Goal: Answer question/provide support

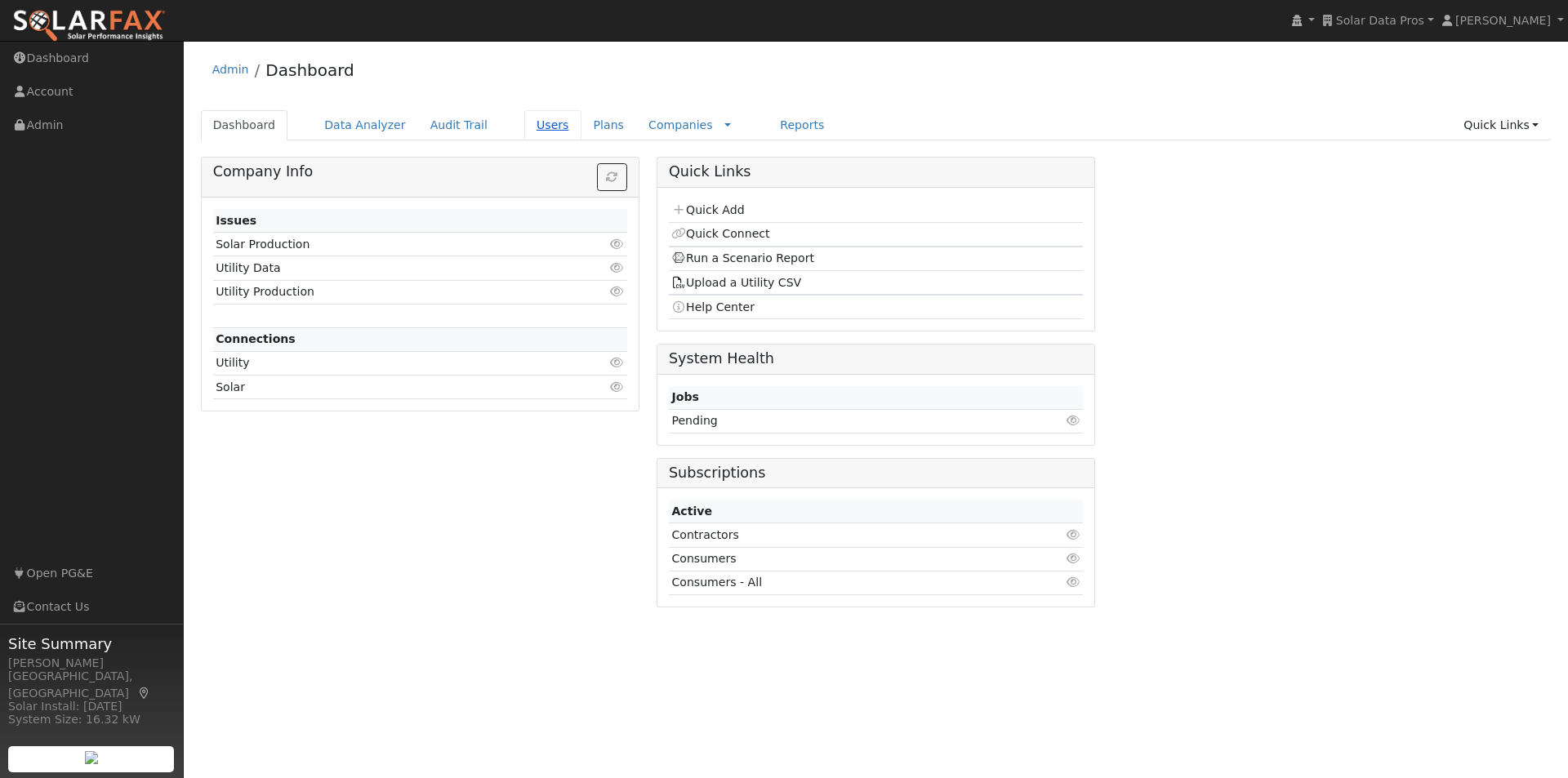
click at [534, 123] on link "Users" at bounding box center [553, 126] width 57 height 30
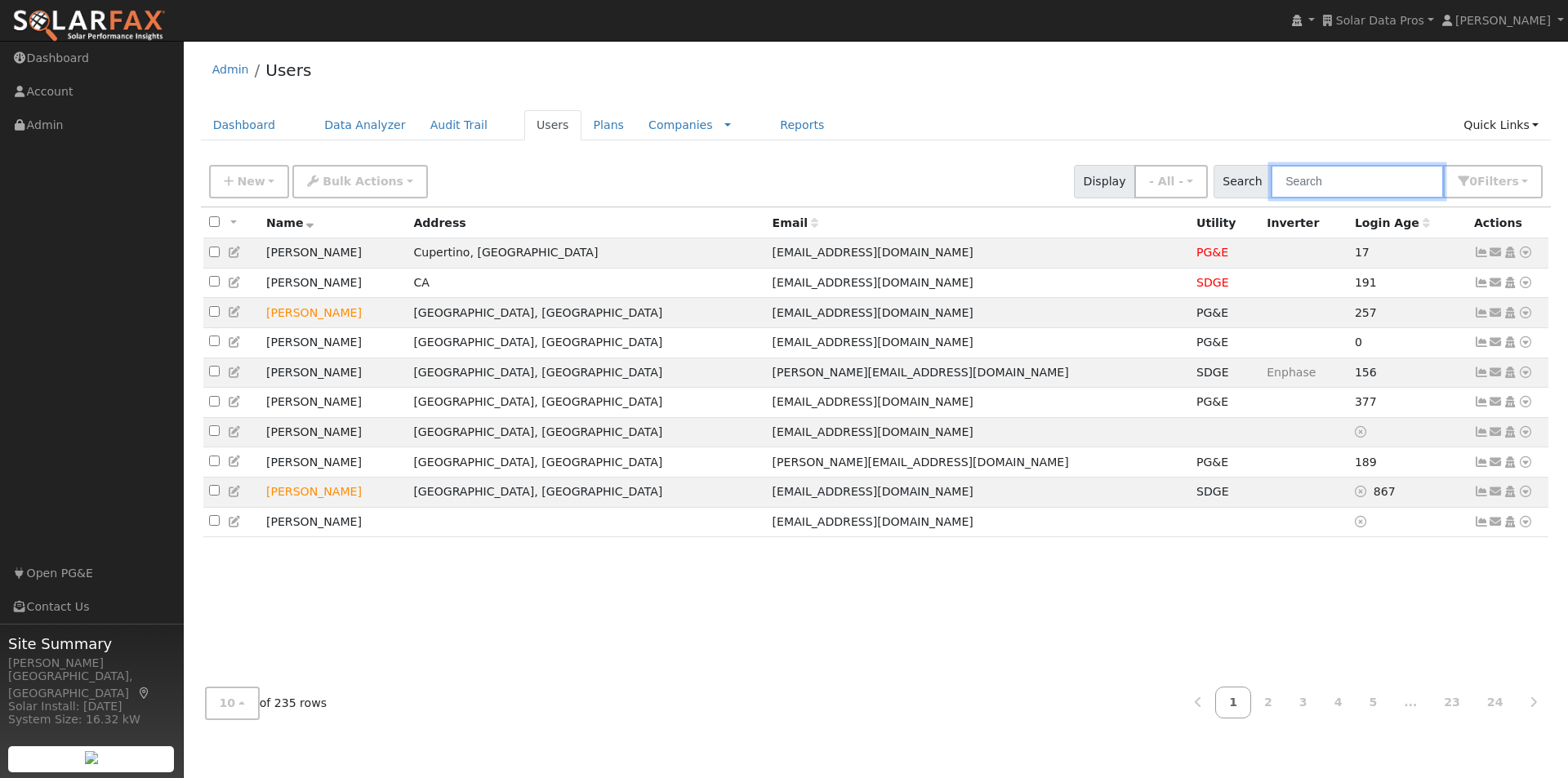
drag, startPoint x: 1366, startPoint y: 188, endPoint x: 1354, endPoint y: 175, distance: 17.7
click at [1360, 176] on input "text" at bounding box center [1357, 181] width 173 height 34
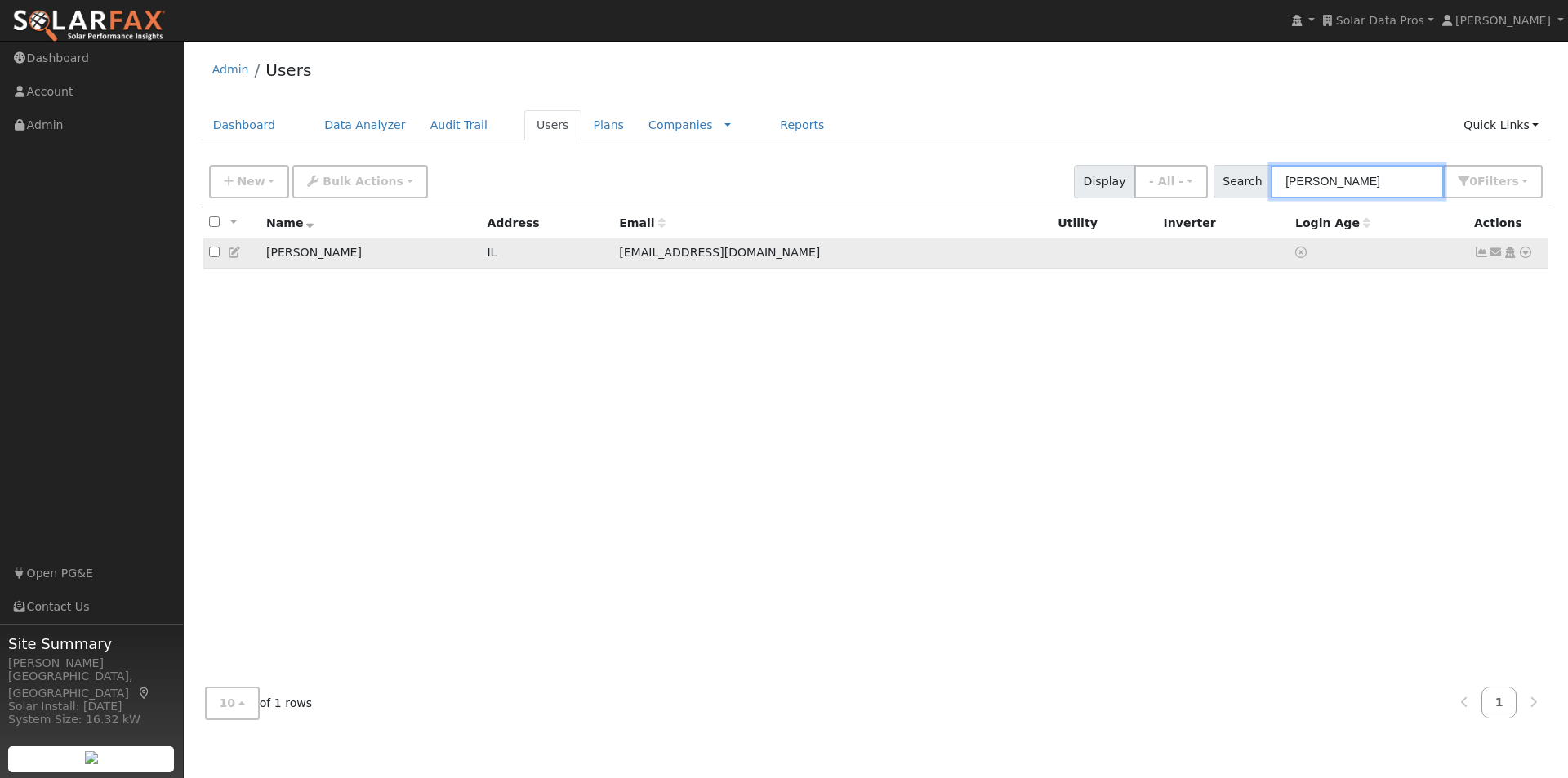
type input "[PERSON_NAME]"
click at [1498, 252] on icon at bounding box center [1495, 252] width 14 height 12
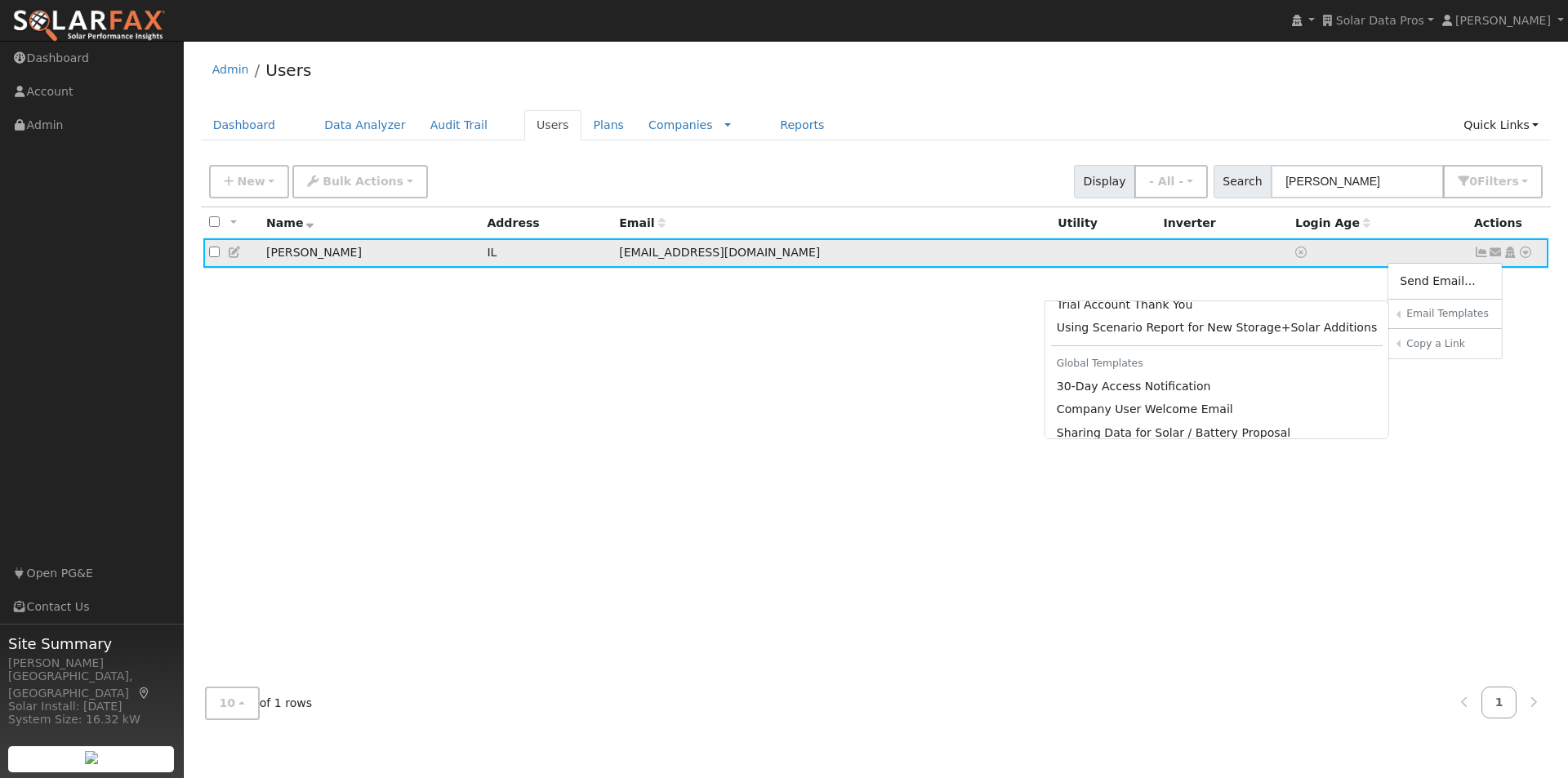
scroll to position [797, 0]
click at [1140, 419] on link "Sharing Data for Solar / Battery Proposal" at bounding box center [1216, 420] width 343 height 23
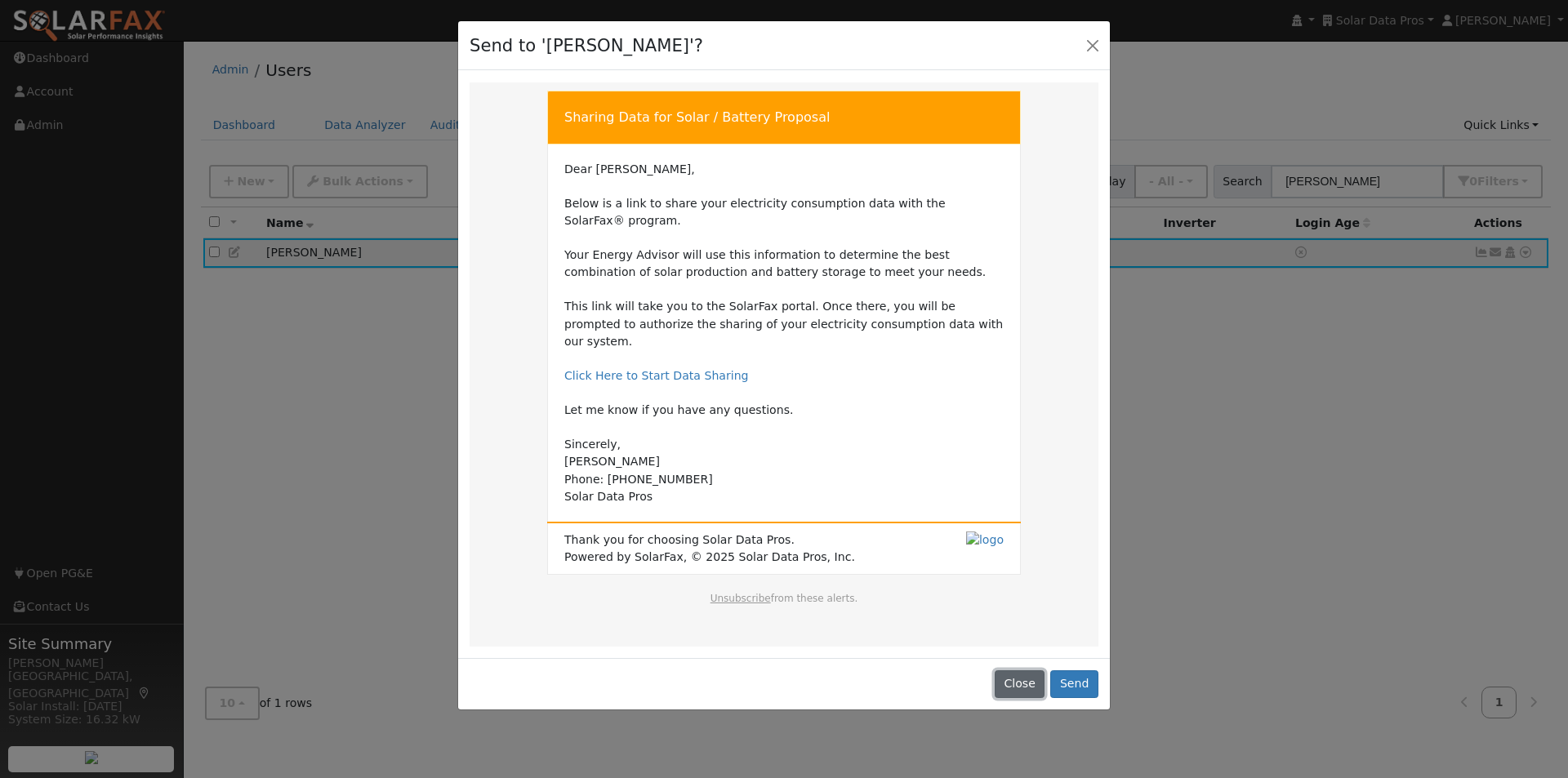
click at [1026, 670] on button "Close" at bounding box center [1019, 683] width 50 height 28
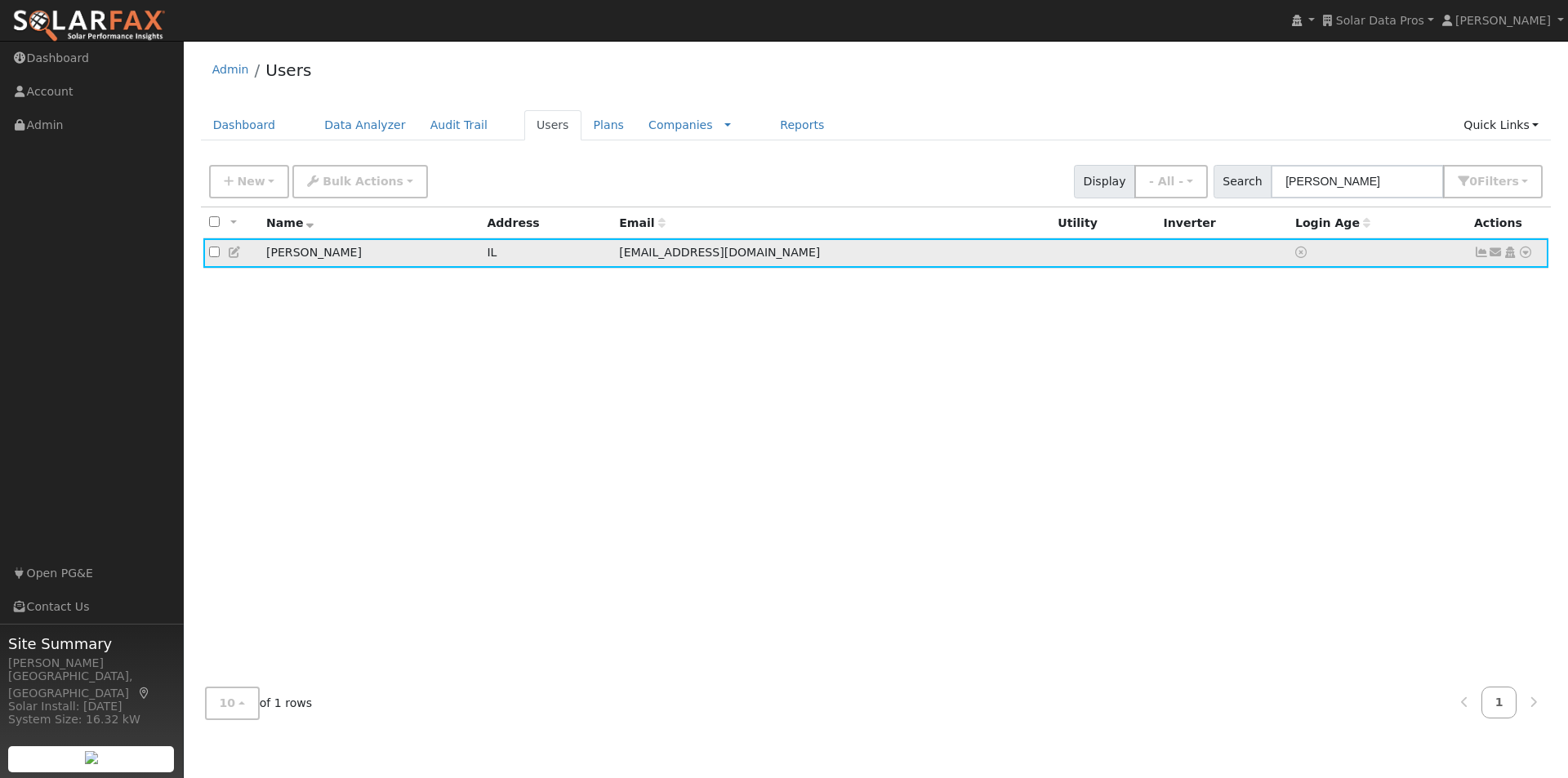
click at [1508, 256] on icon at bounding box center [1509, 252] width 14 height 12
